Goal: Navigation & Orientation: Understand site structure

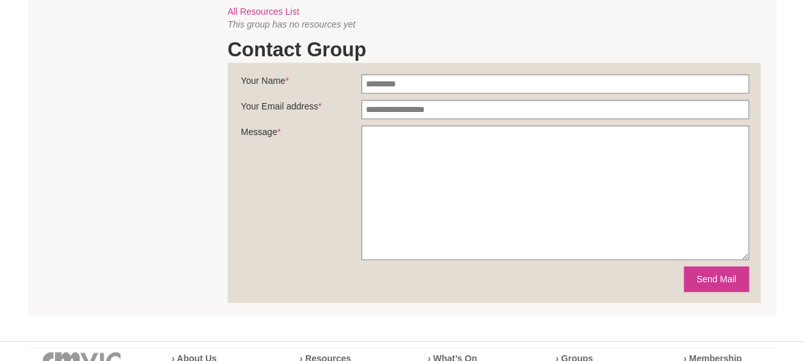
scroll to position [832, 0]
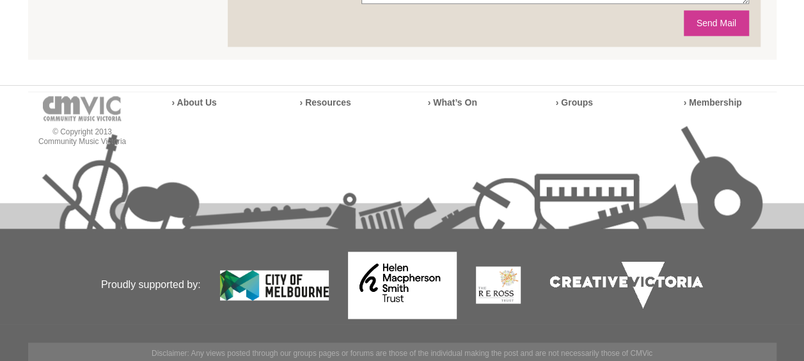
click at [215, 109] on li "› About Us" at bounding box center [218, 102] width 93 height 13
click at [199, 108] on strong "› About Us" at bounding box center [194, 102] width 45 height 10
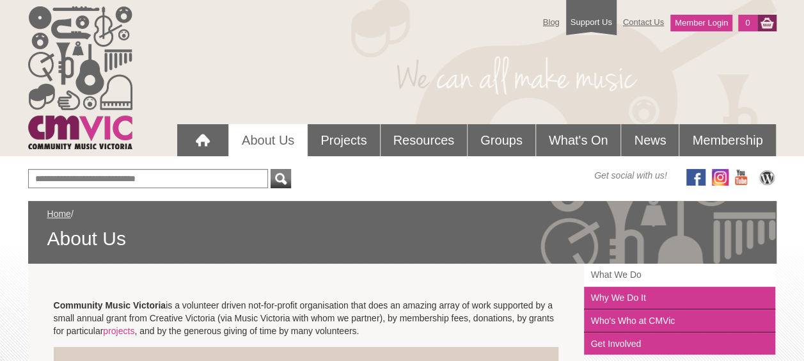
click at [631, 276] on link "What We Do" at bounding box center [679, 275] width 191 height 23
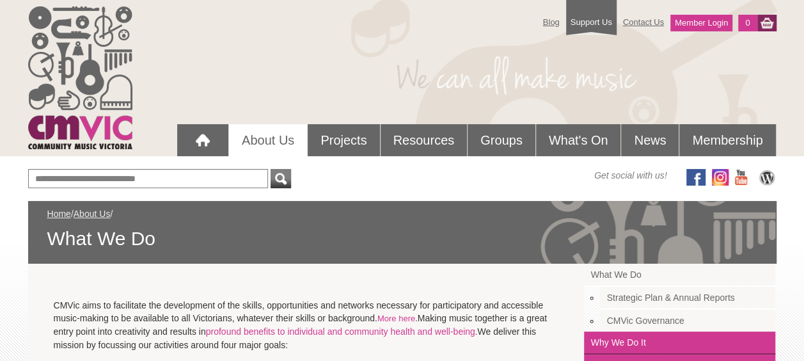
scroll to position [64, 0]
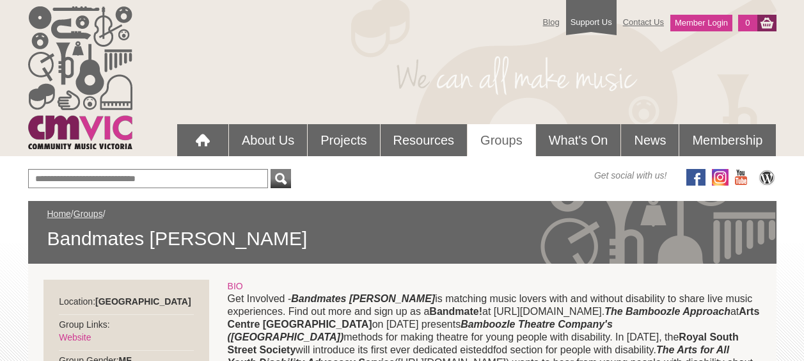
scroll to position [832, 0]
